Goal: Transaction & Acquisition: Purchase product/service

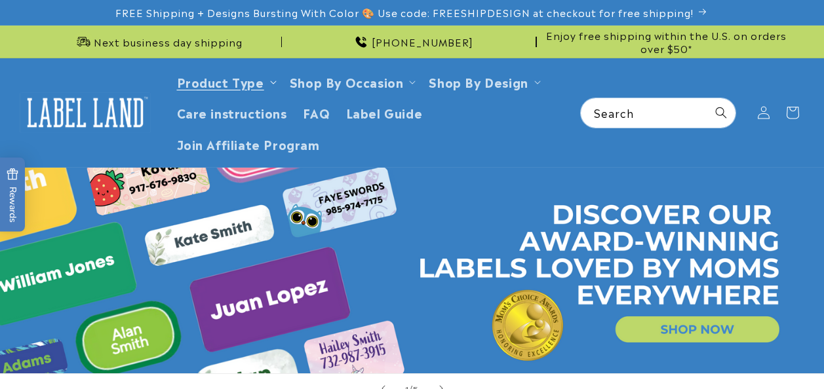
click at [269, 85] on summary "Product Type" at bounding box center [225, 81] width 113 height 31
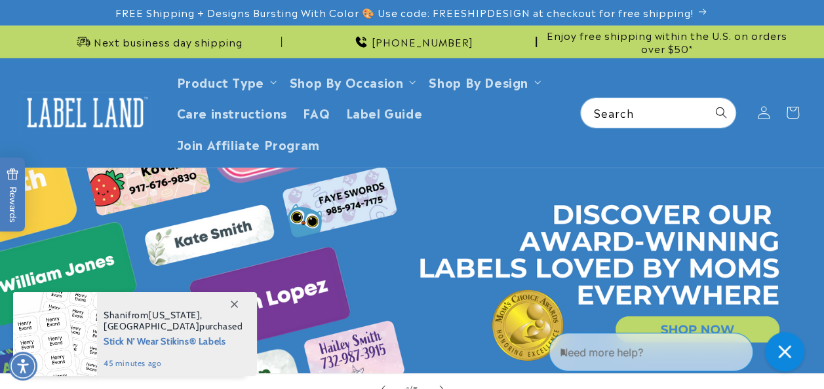
click at [235, 305] on icon at bounding box center [234, 304] width 7 height 7
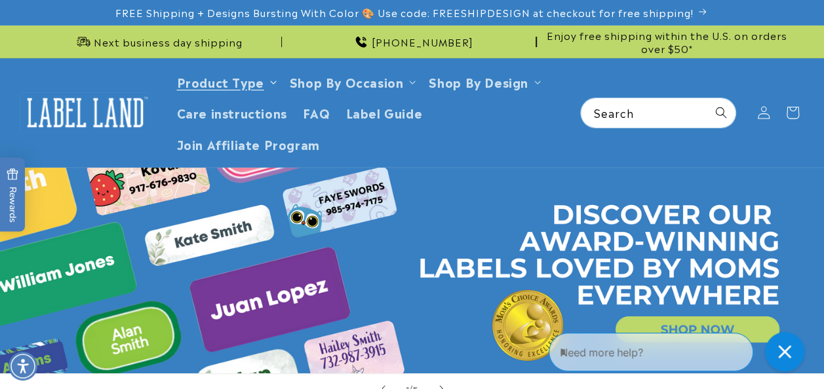
click at [271, 90] on ul "Clothing Labels Clothing Stamps Logo Decals Multi-Use Labels Seniors Value Pack…" at bounding box center [234, 184] width 131 height 195
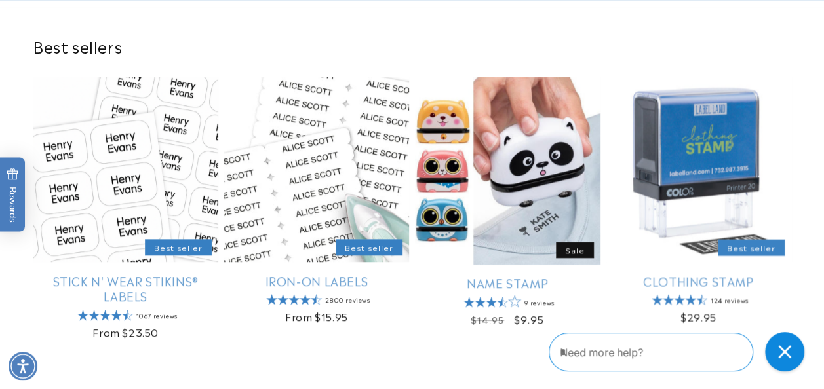
scroll to position [398, 0]
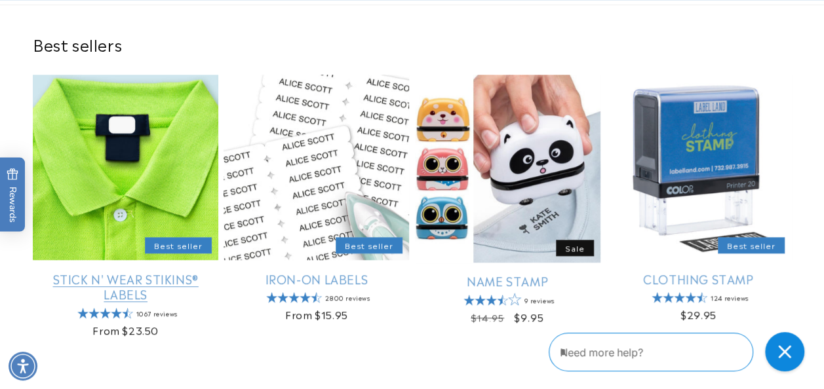
click at [139, 278] on link "Stick N' Wear Stikins® Labels" at bounding box center [125, 286] width 185 height 31
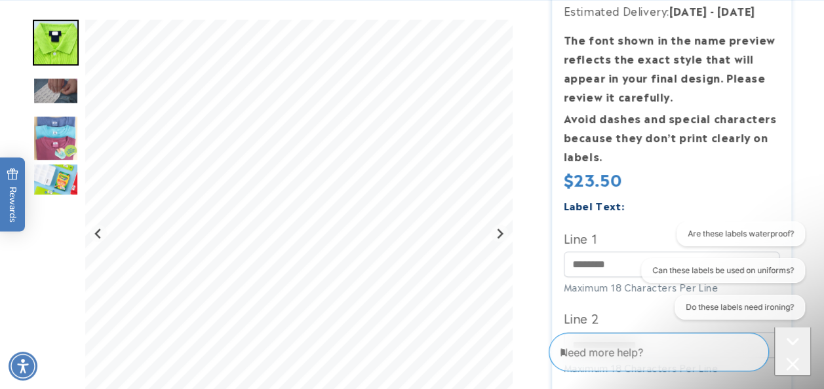
scroll to position [398, 0]
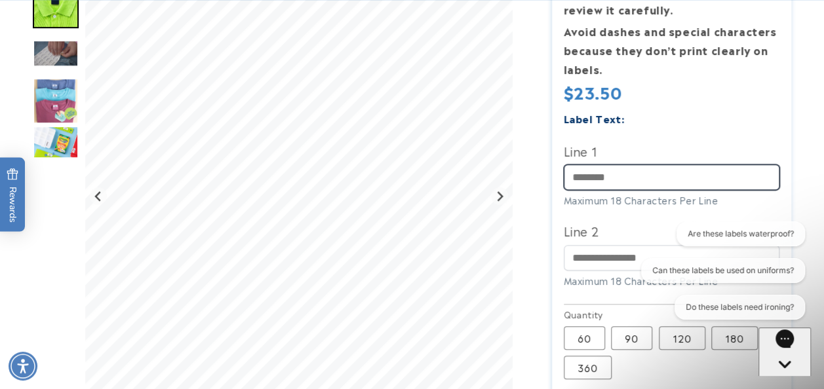
click at [674, 182] on input "Line 1" at bounding box center [672, 177] width 216 height 26
type input "*******"
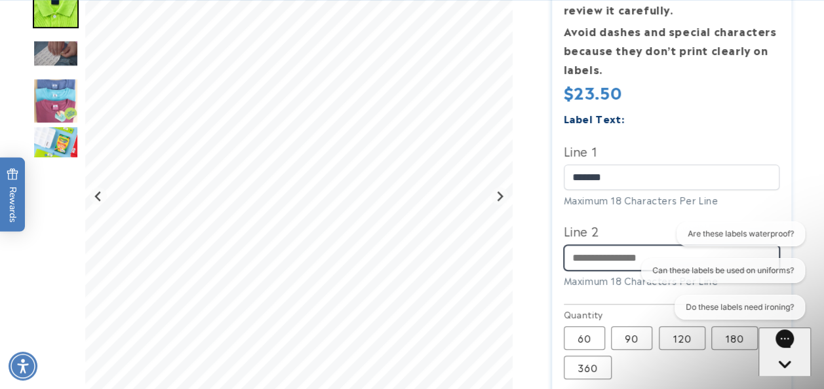
click at [624, 261] on input "Line 2" at bounding box center [672, 258] width 216 height 26
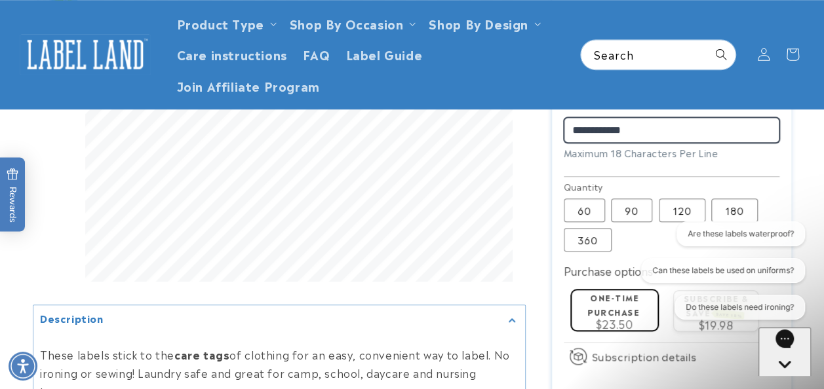
scroll to position [525, 0]
type input "**********"
click at [734, 210] on label "180 Variant sold out or unavailable" at bounding box center [734, 211] width 47 height 24
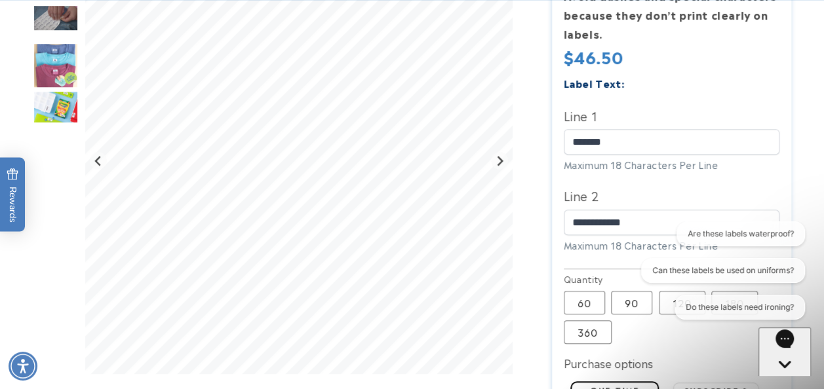
scroll to position [435, 0]
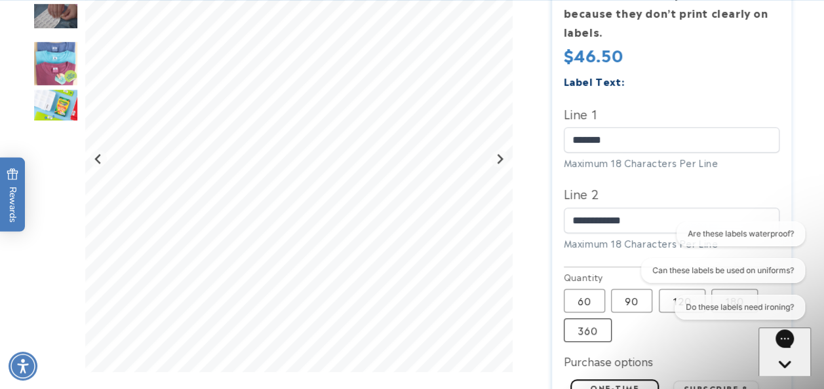
click at [598, 332] on label "360 Variant sold out or unavailable" at bounding box center [588, 330] width 48 height 24
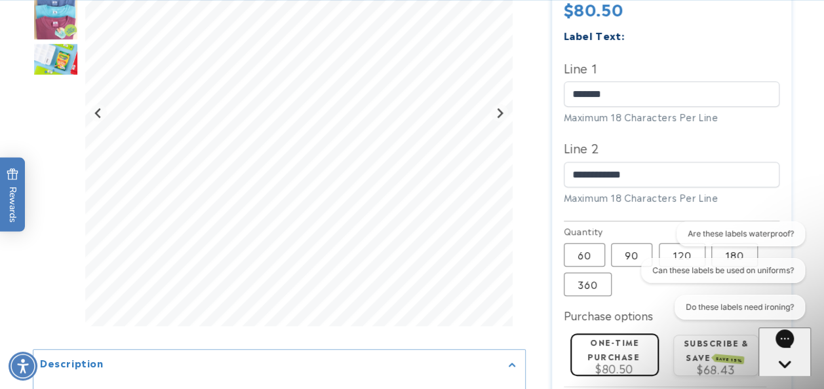
scroll to position [516, 0]
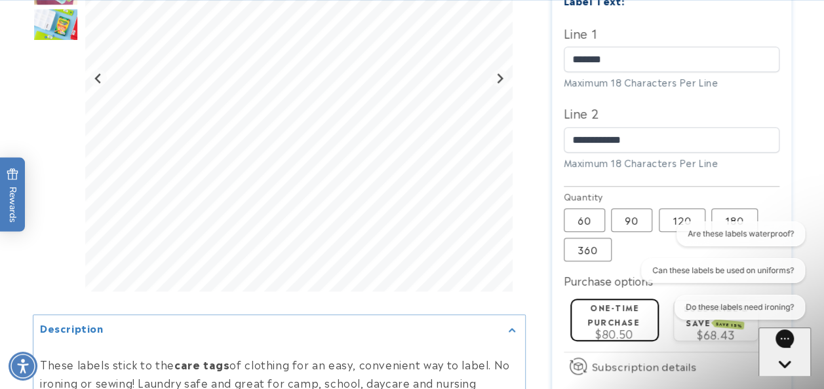
click at [811, 328] on div at bounding box center [412, 106] width 824 height 873
click at [743, 215] on label "180 Variant sold out or unavailable" at bounding box center [734, 220] width 47 height 24
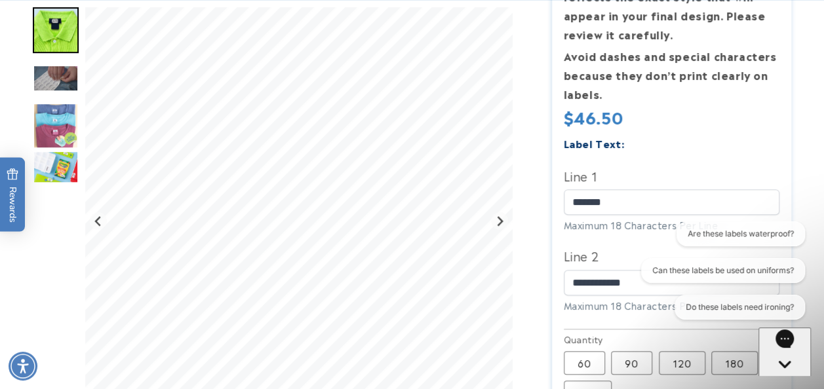
scroll to position [422, 0]
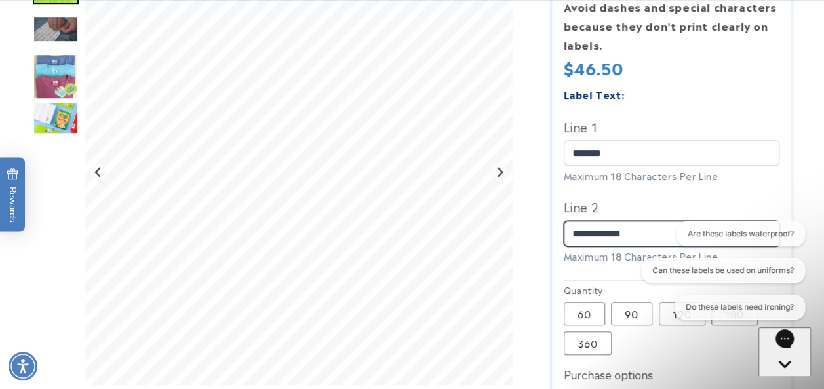
click at [596, 237] on input "**********" at bounding box center [672, 234] width 216 height 26
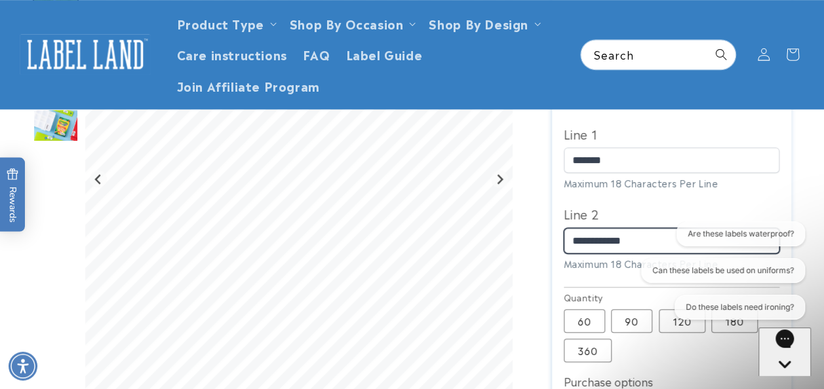
scroll to position [412, 0]
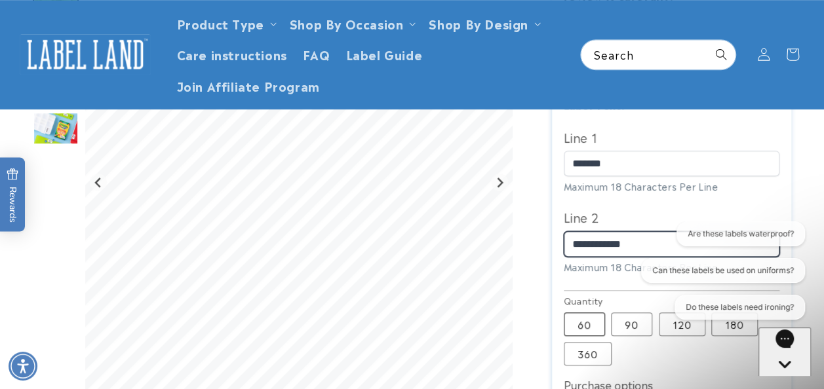
type input "**********"
click at [587, 325] on label "60 Variant sold out or unavailable" at bounding box center [584, 325] width 41 height 24
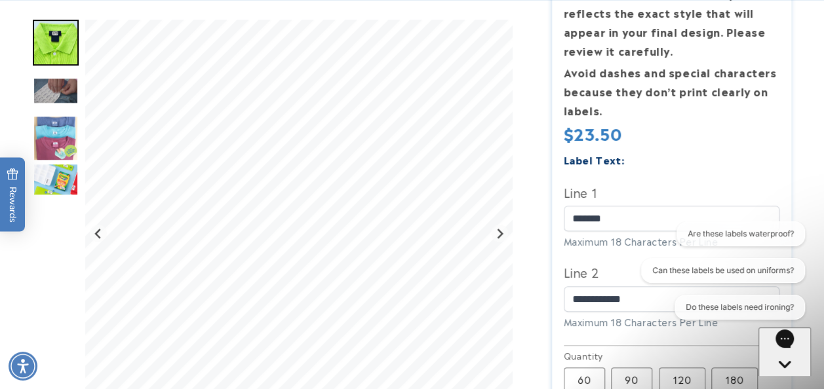
scroll to position [363, 0]
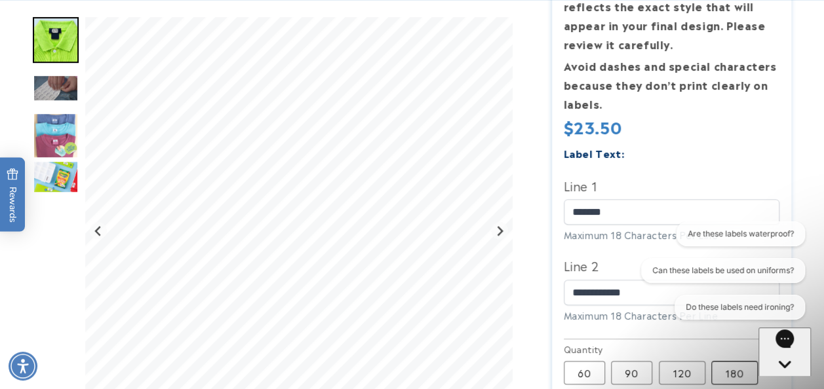
click at [736, 379] on label "180 Variant sold out or unavailable" at bounding box center [734, 373] width 47 height 24
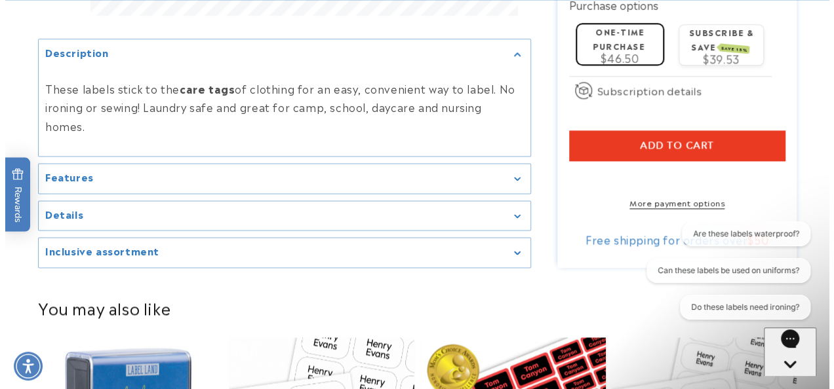
scroll to position [794, 0]
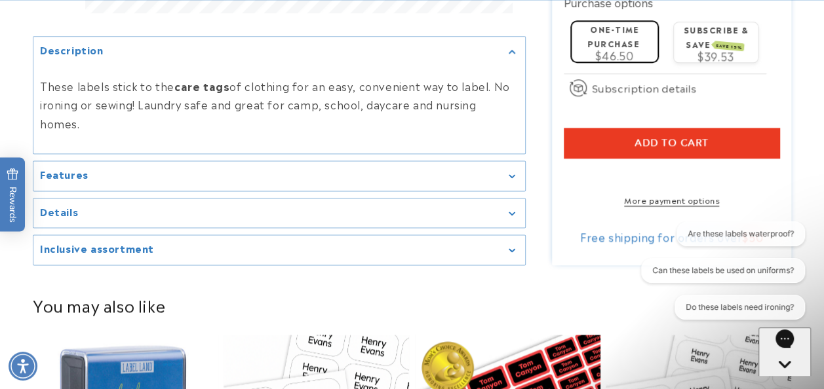
click at [742, 144] on button "Add to cart" at bounding box center [672, 143] width 216 height 30
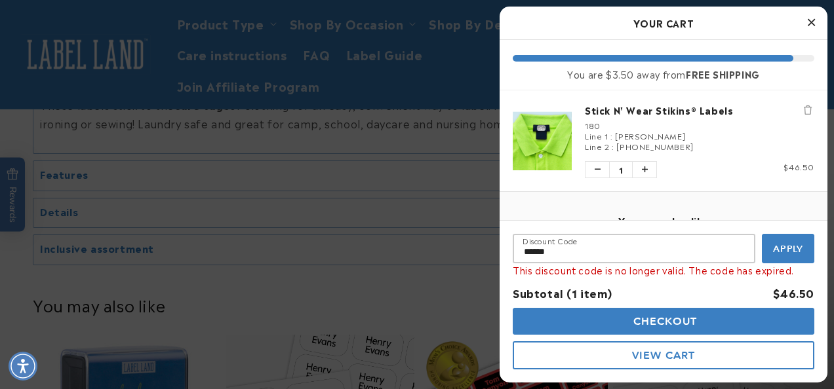
click at [799, 254] on span "Apply" at bounding box center [788, 249] width 31 height 12
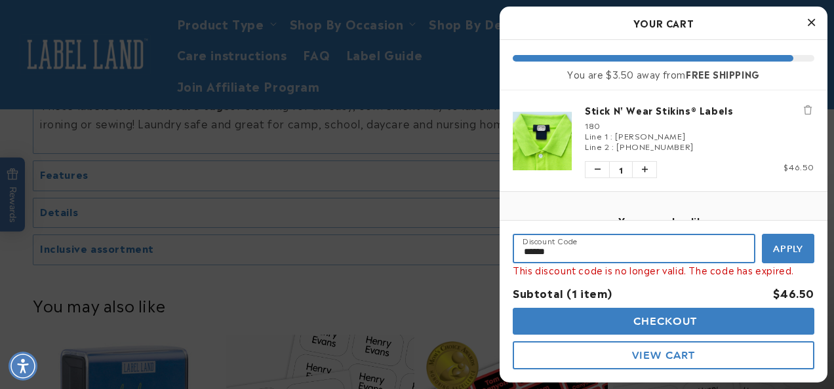
click at [626, 247] on input "******" at bounding box center [633, 248] width 242 height 29
type input "*"
type input "**********"
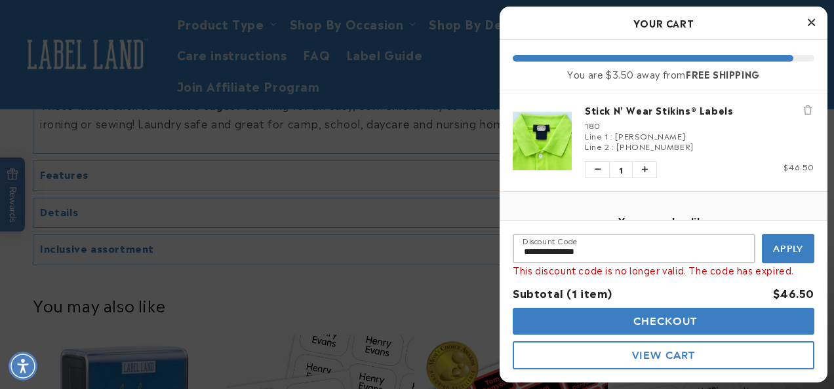
click at [782, 254] on button "Apply" at bounding box center [787, 248] width 52 height 29
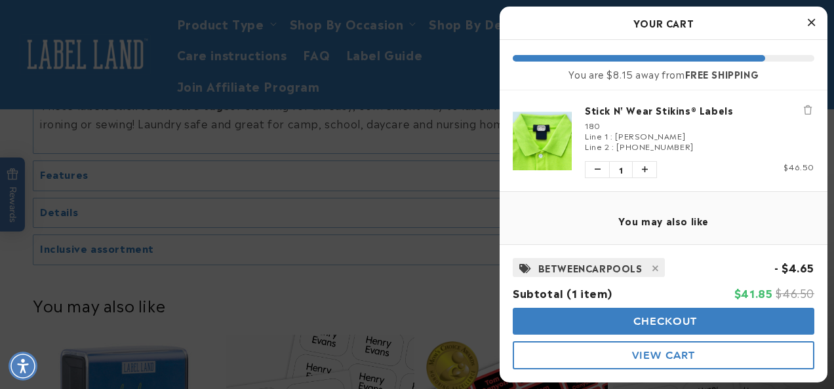
click at [785, 326] on button "Checkout" at bounding box center [662, 321] width 301 height 27
